Goal: Information Seeking & Learning: Find contact information

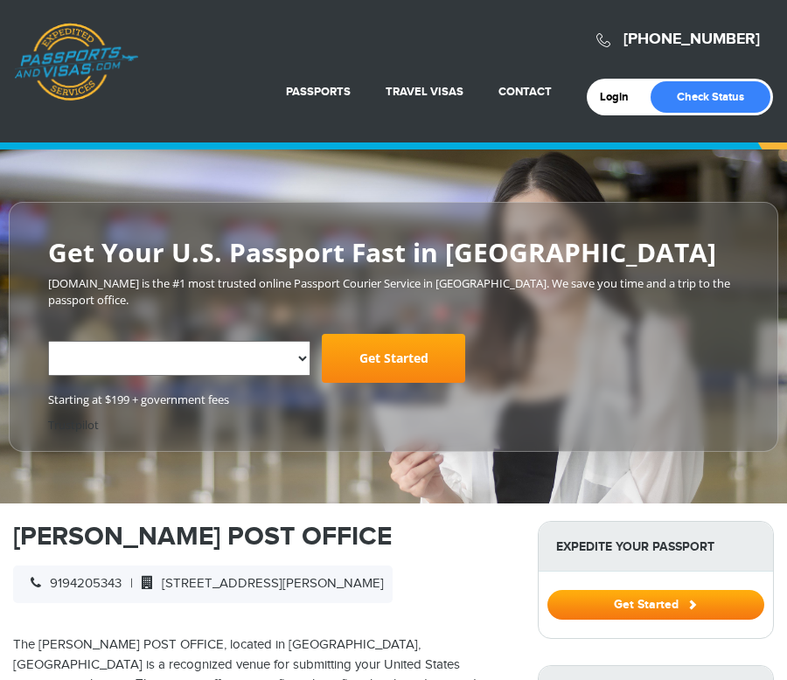
select select "**********"
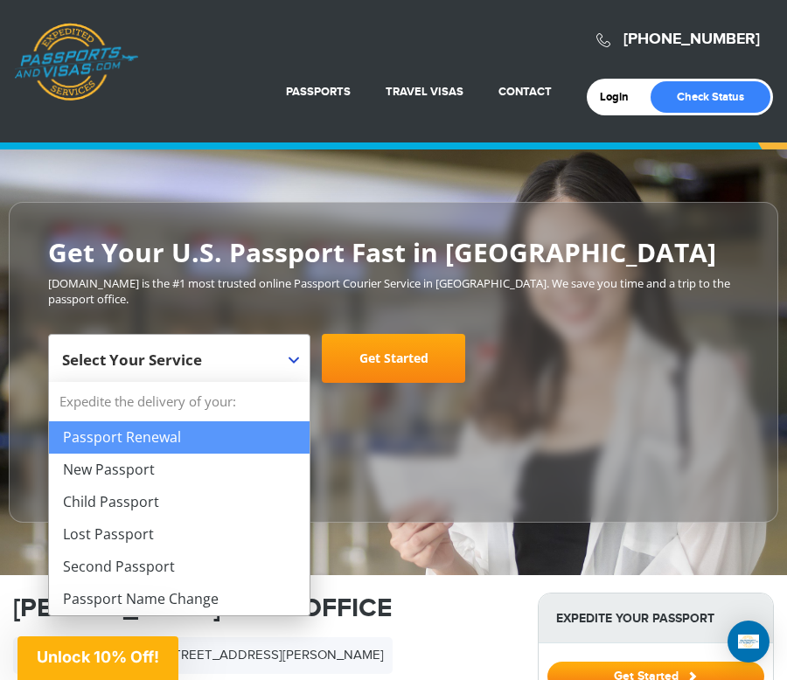
click at [297, 357] on b at bounding box center [293, 360] width 10 height 7
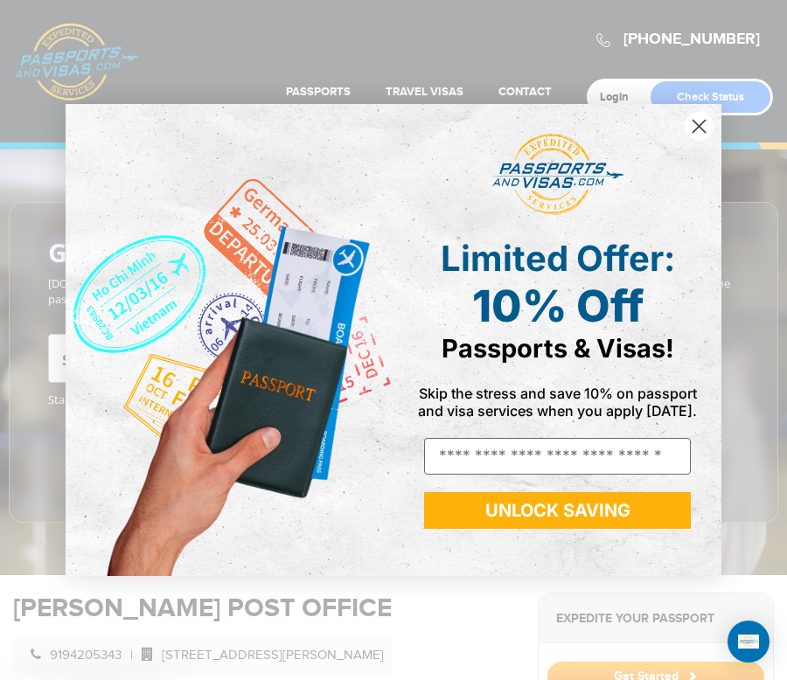
click at [194, 460] on img "POPUP Form" at bounding box center [230, 340] width 328 height 472
click at [700, 123] on circle "Close dialog" at bounding box center [698, 126] width 29 height 29
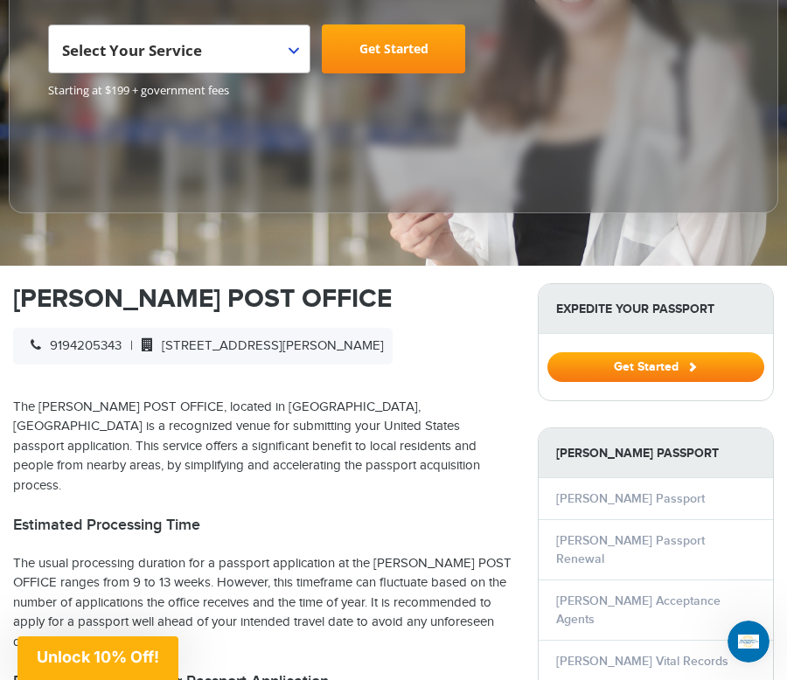
scroll to position [350, 0]
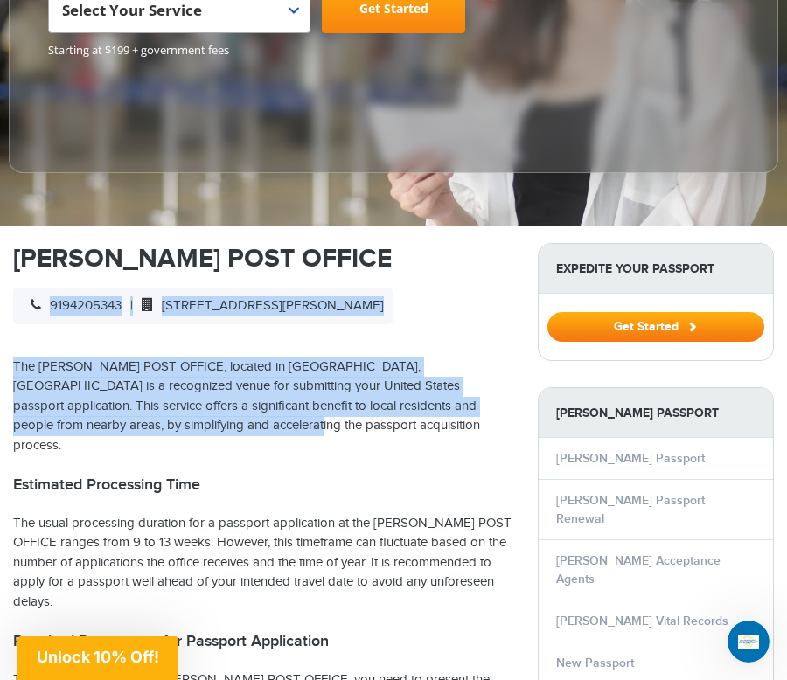
drag, startPoint x: 138, startPoint y: 432, endPoint x: 10, endPoint y: 297, distance: 185.4
copy div "9194205343 | [STREET_ADDRESS][PERSON_NAME] The [PERSON_NAME] POST OFFICE, locat…"
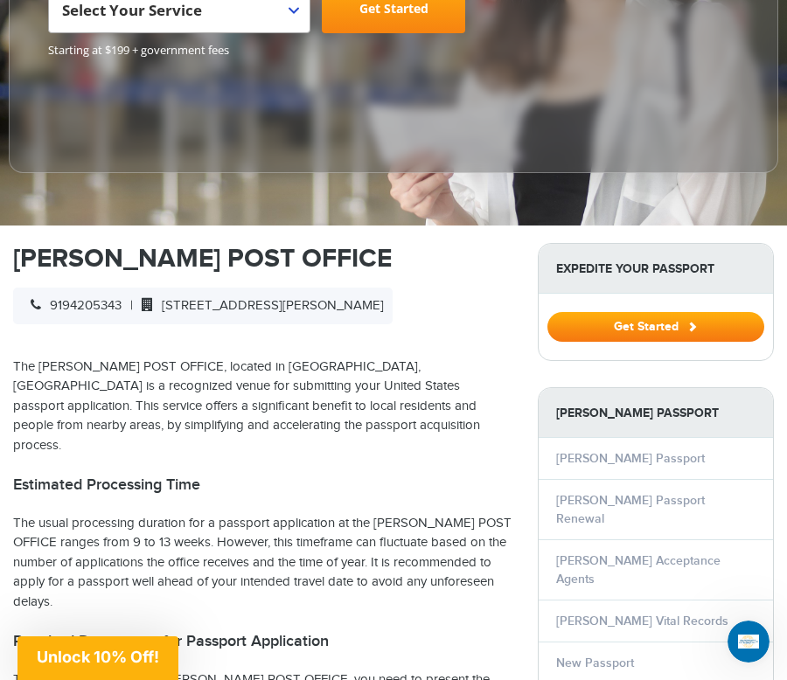
drag, startPoint x: 163, startPoint y: 521, endPoint x: 145, endPoint y: 521, distance: 18.4
click at [163, 521] on p "The usual processing duration for a passport application at the [PERSON_NAME] P…" at bounding box center [262, 563] width 498 height 99
click at [151, 521] on p "The usual processing duration for a passport application at the [PERSON_NAME] P…" at bounding box center [262, 563] width 498 height 99
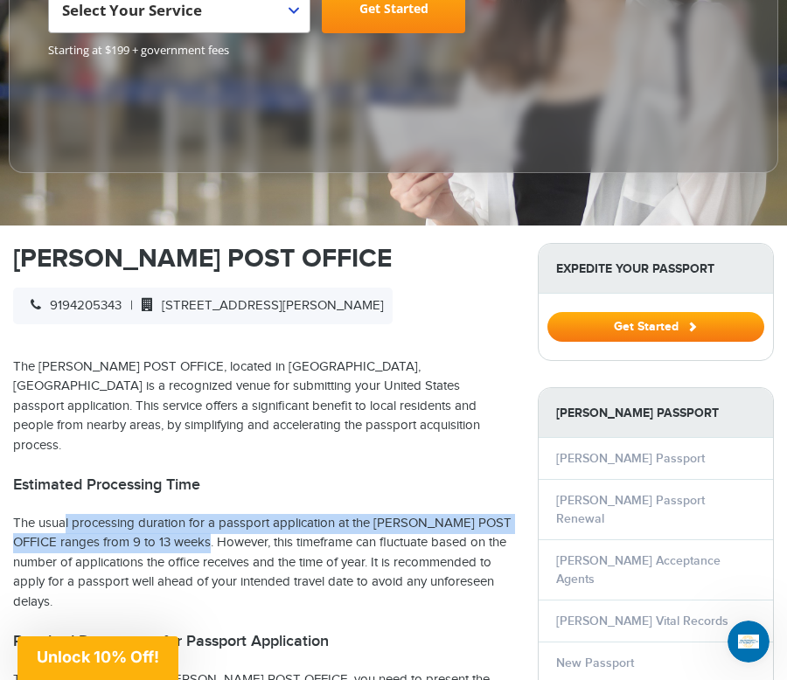
drag, startPoint x: 168, startPoint y: 523, endPoint x: 16, endPoint y: 499, distance: 154.0
click at [16, 514] on p "The usual processing duration for a passport application at the [PERSON_NAME] P…" at bounding box center [262, 563] width 498 height 99
copy p "The usual processing duration for a passport application at the [PERSON_NAME] P…"
